Goal: Transaction & Acquisition: Book appointment/travel/reservation

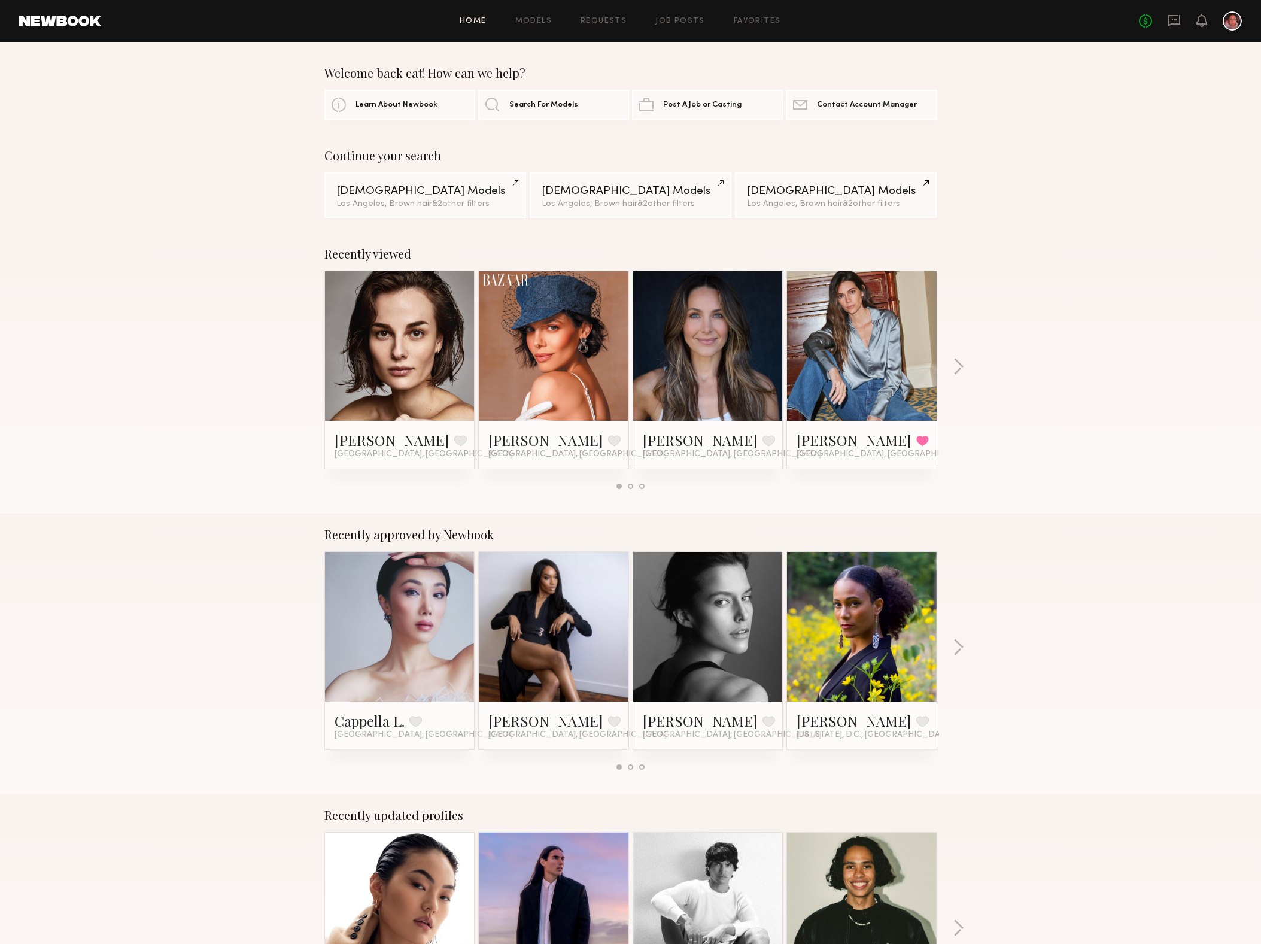
click at [543, 25] on div "Home Models Requests Job Posts Favorites Sign Out No fees up to $5,000" at bounding box center [671, 20] width 1140 height 19
click at [540, 20] on link "Models" at bounding box center [533, 21] width 36 height 8
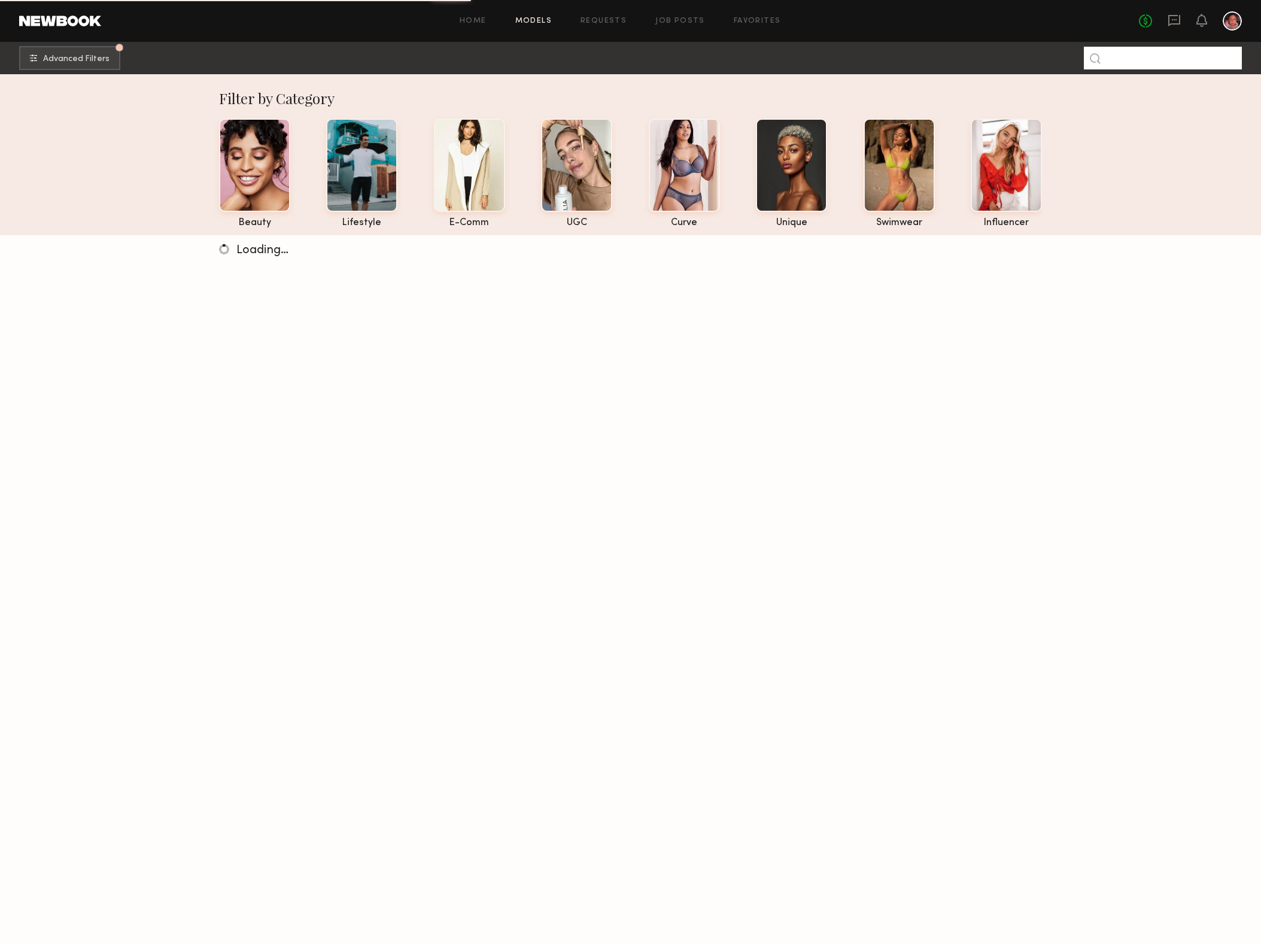
click at [1152, 62] on input at bounding box center [1163, 58] width 158 height 23
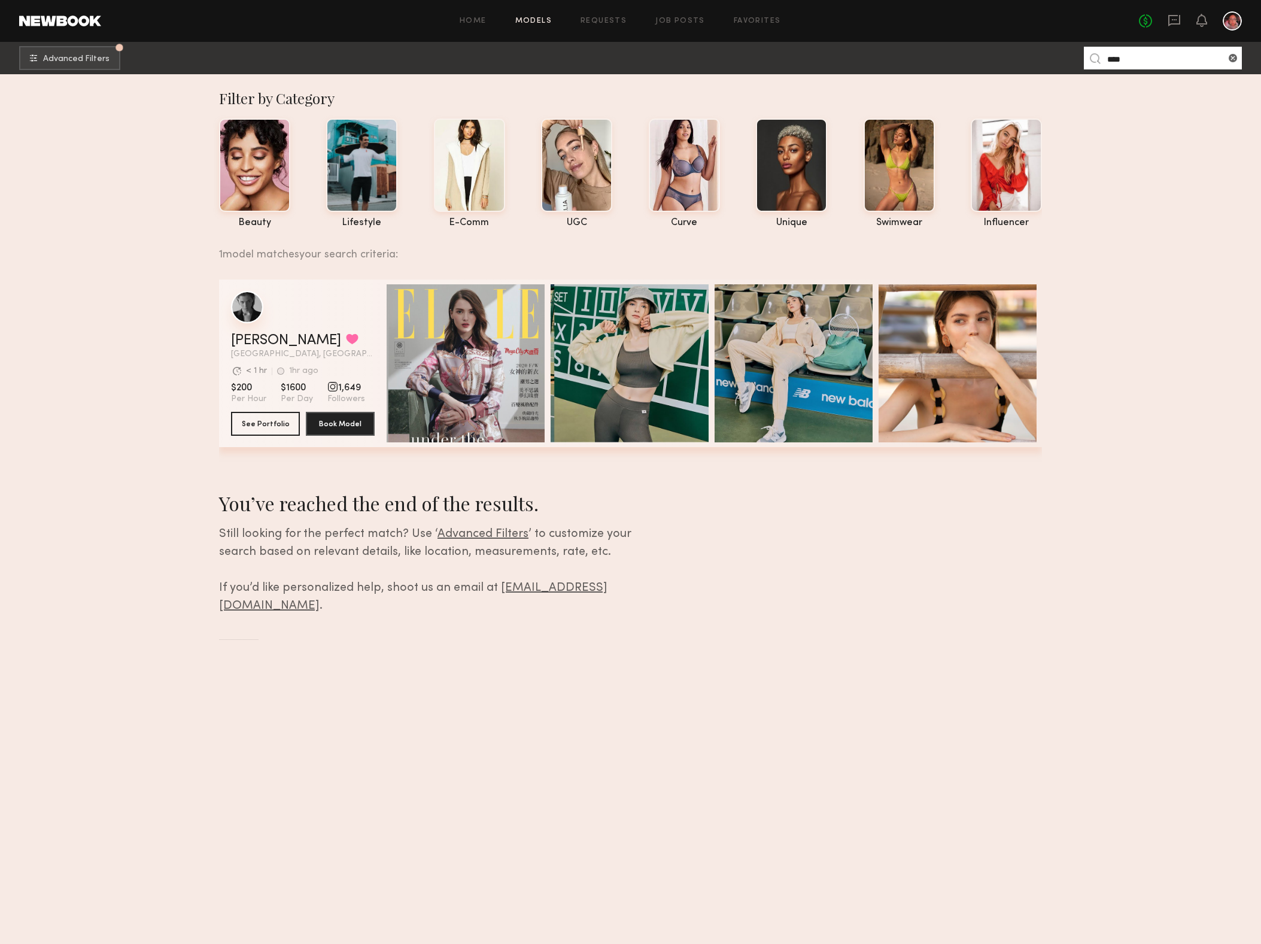
type input "****"
click at [248, 317] on div "grid" at bounding box center [247, 307] width 32 height 32
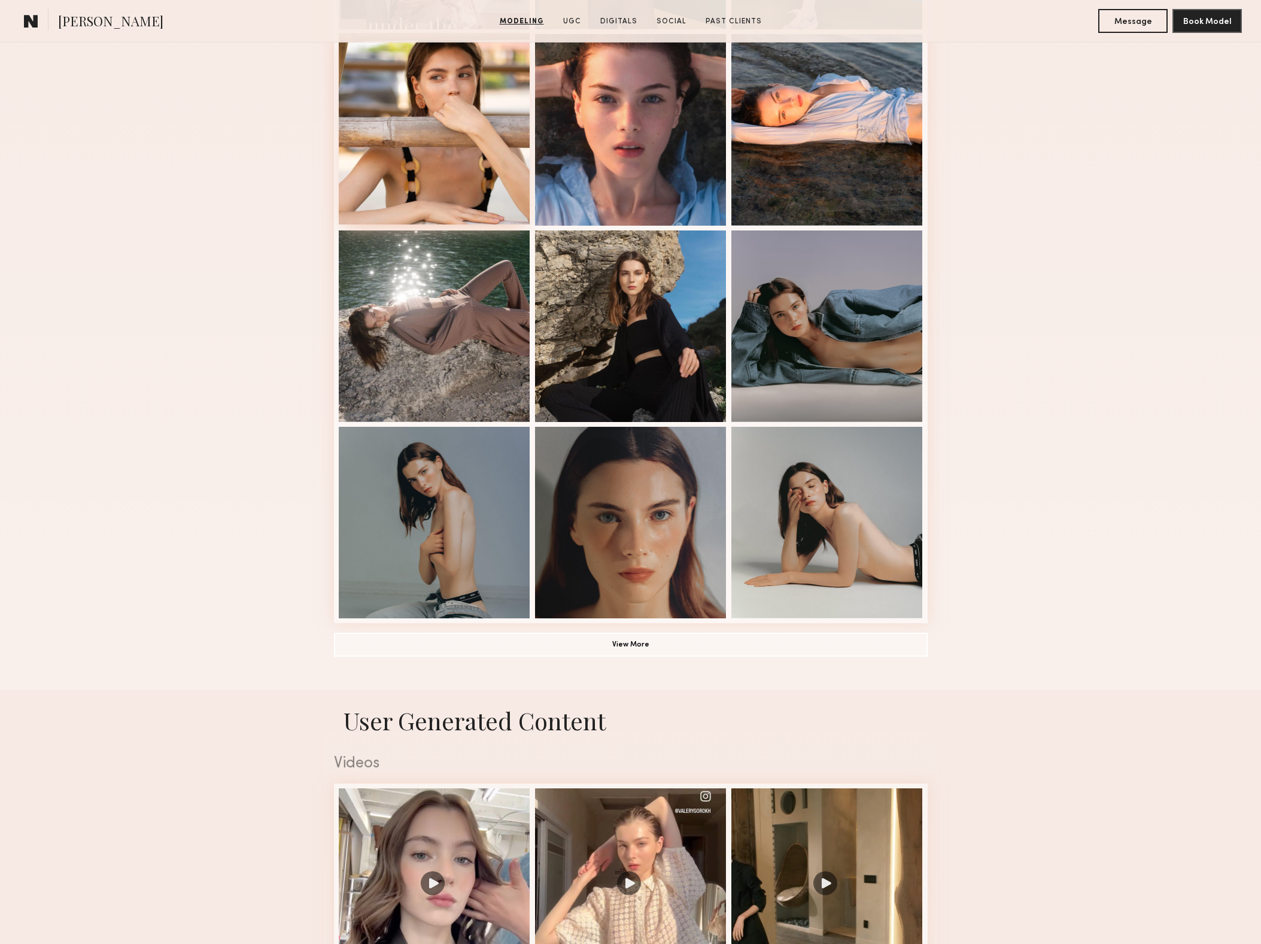
scroll to position [517, 0]
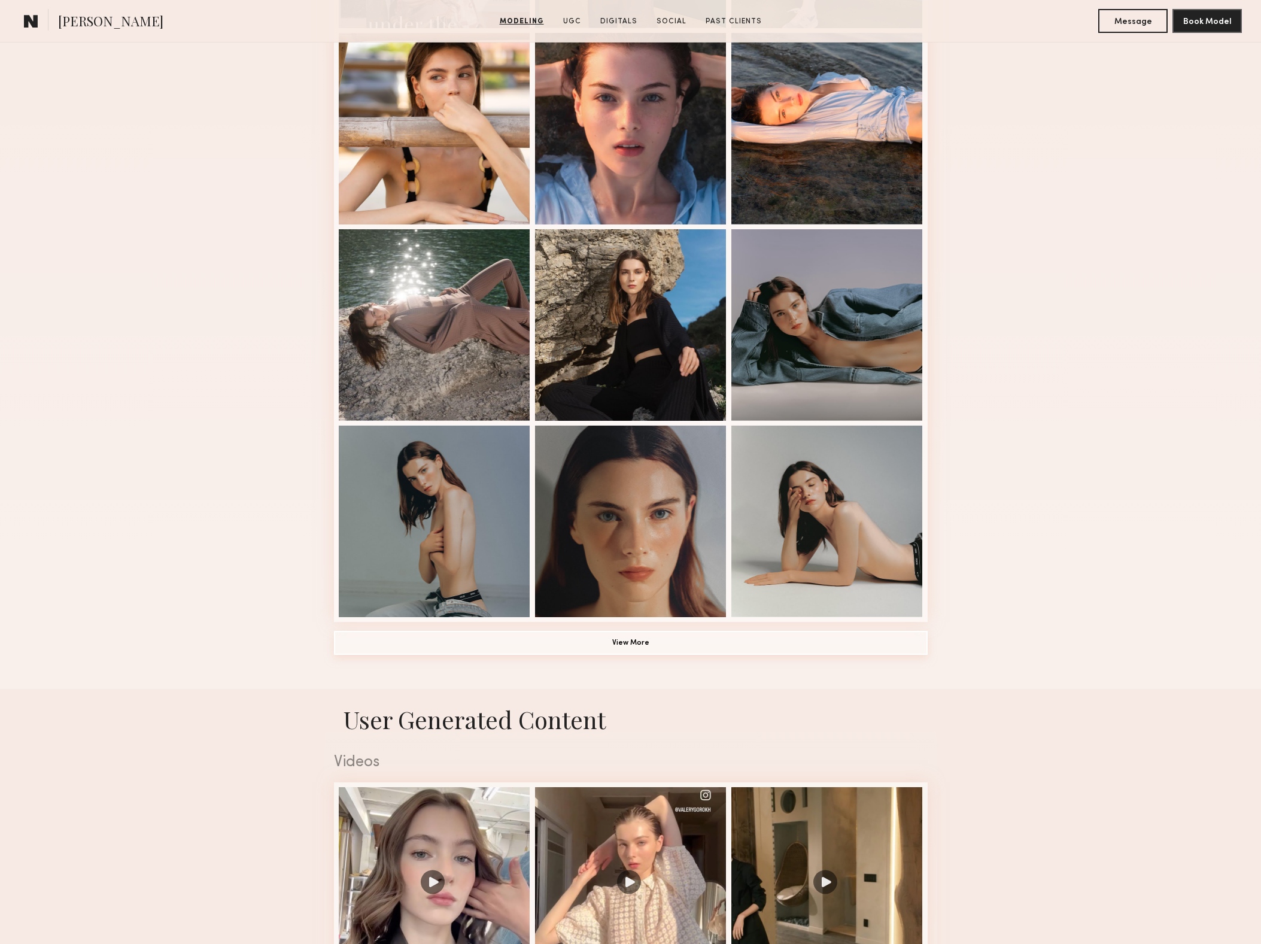
click at [629, 643] on button "View More" at bounding box center [631, 643] width 594 height 24
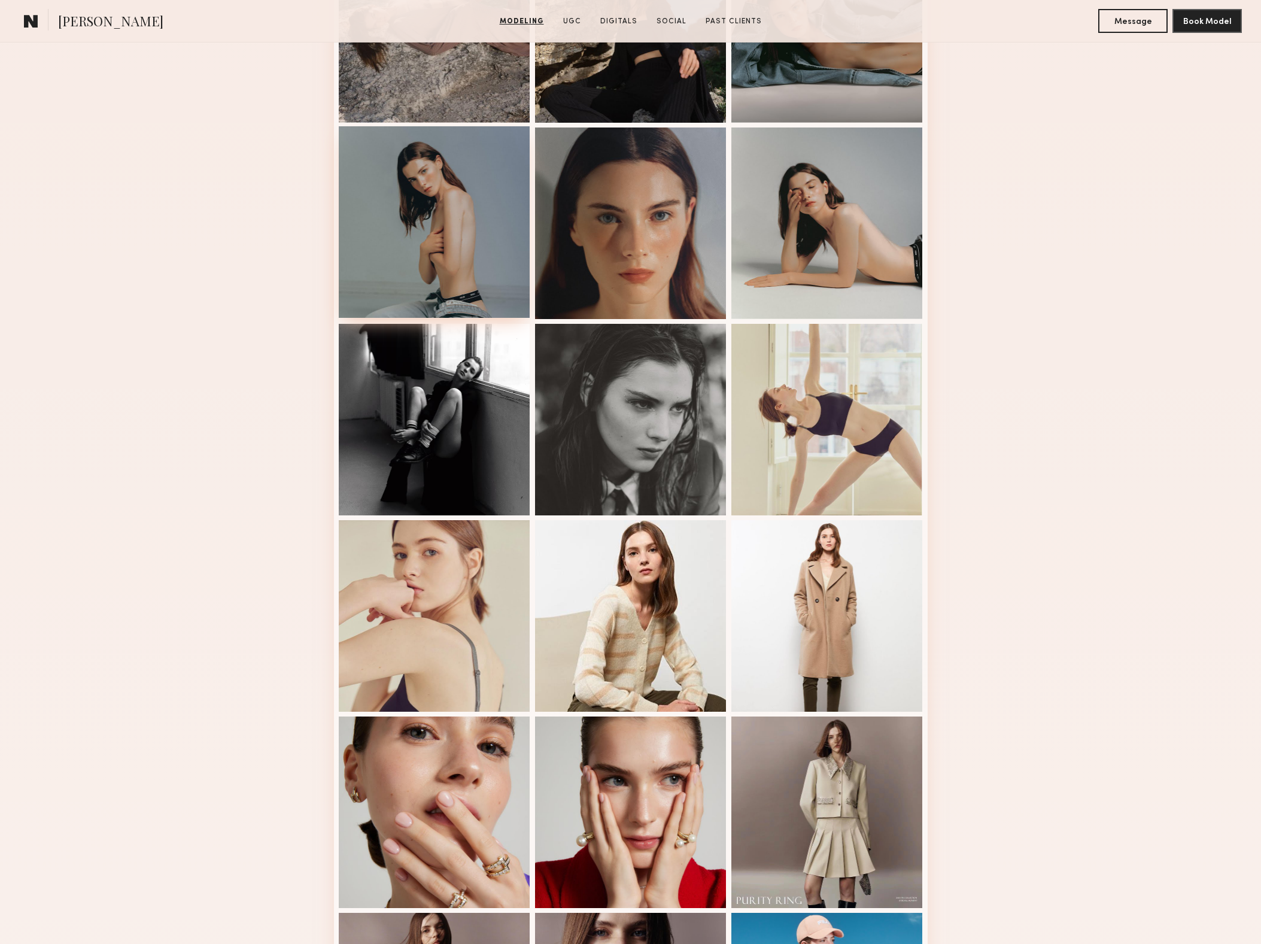
scroll to position [777, 0]
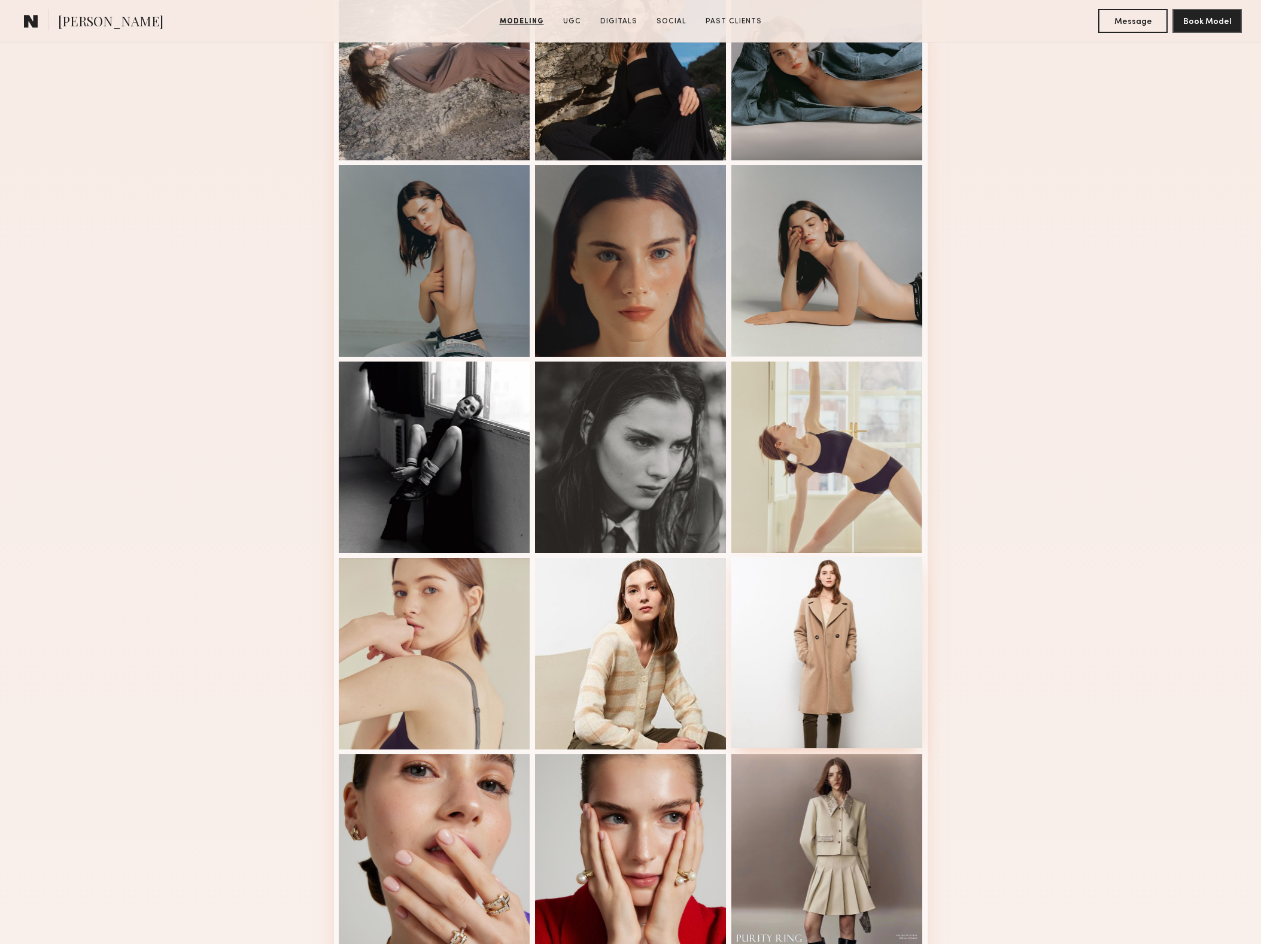
click at [831, 648] on div at bounding box center [826, 651] width 191 height 191
